Goal: Find contact information

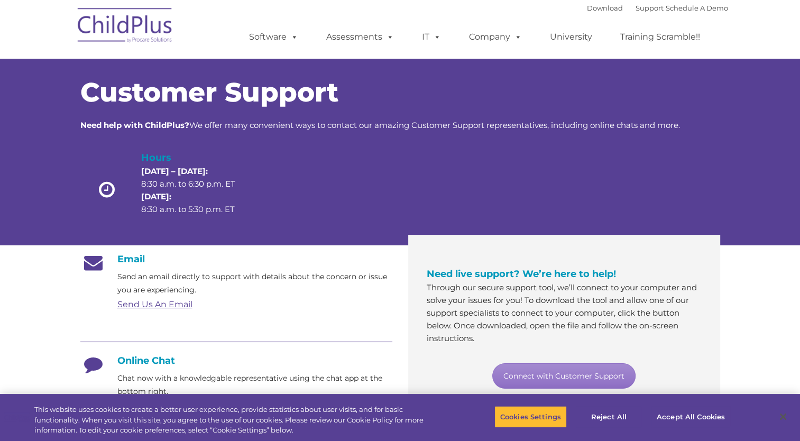
click at [145, 363] on h4 "Online Chat" at bounding box center [236, 361] width 312 height 12
click at [87, 365] on icon at bounding box center [93, 368] width 26 height 26
click at [573, 376] on link "Connect with Customer Support" at bounding box center [563, 375] width 143 height 25
click at [569, 369] on link "Connect with Customer Support" at bounding box center [563, 375] width 143 height 25
click at [569, 377] on link "Connect with Customer Support" at bounding box center [563, 375] width 143 height 25
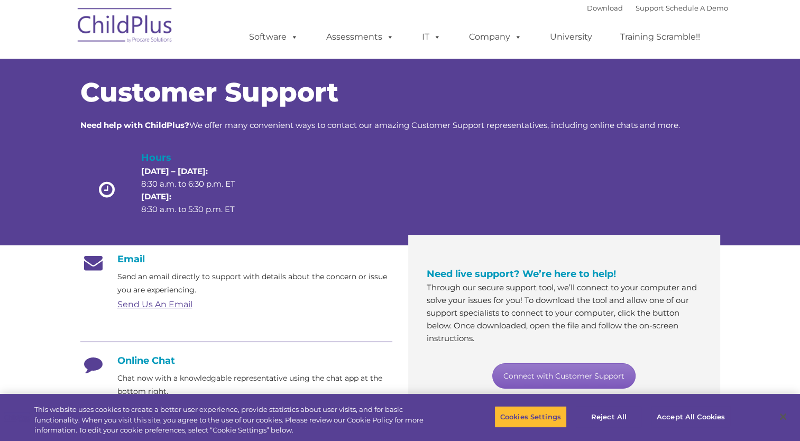
click at [528, 376] on link "Connect with Customer Support" at bounding box center [563, 375] width 143 height 25
click at [165, 337] on div at bounding box center [236, 343] width 312 height 24
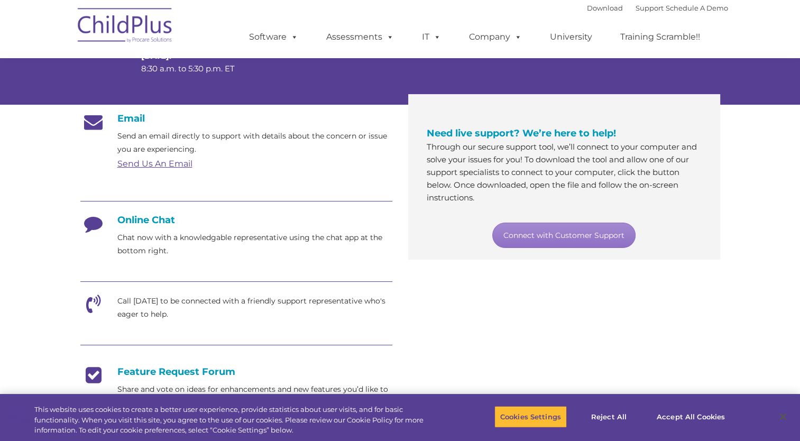
scroll to position [170, 0]
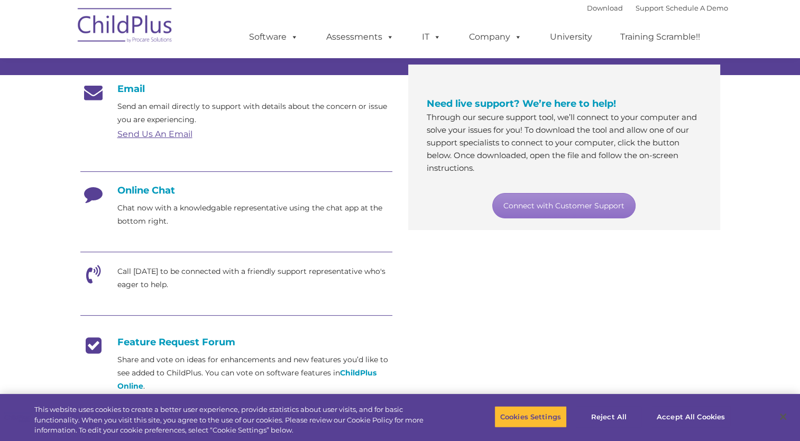
click at [156, 187] on h4 "Online Chat" at bounding box center [236, 190] width 312 height 12
click at [87, 196] on icon at bounding box center [93, 197] width 26 height 26
click at [547, 199] on link "Connect with Customer Support" at bounding box center [563, 205] width 143 height 25
click at [789, 173] on section "Customer Support Need help with ChildPlus? We offer many convenient ways to con…" at bounding box center [400, 237] width 800 height 815
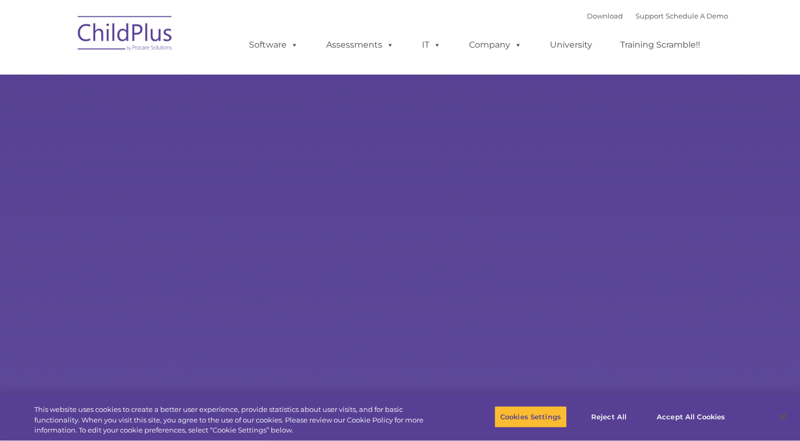
type input ""
select select "MEDIUM"
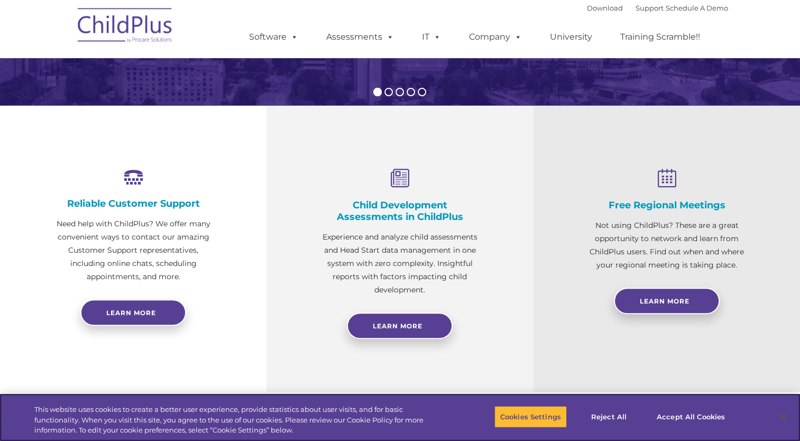
scroll to position [312, 0]
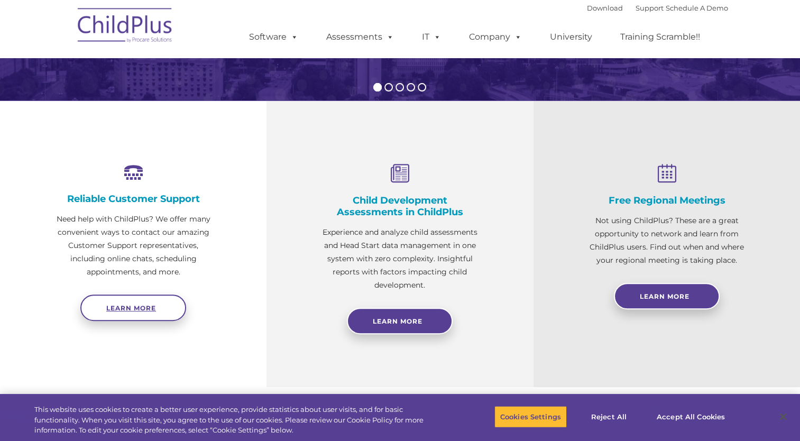
click at [153, 307] on span "Learn more" at bounding box center [131, 308] width 50 height 8
